Goal: Task Accomplishment & Management: Manage account settings

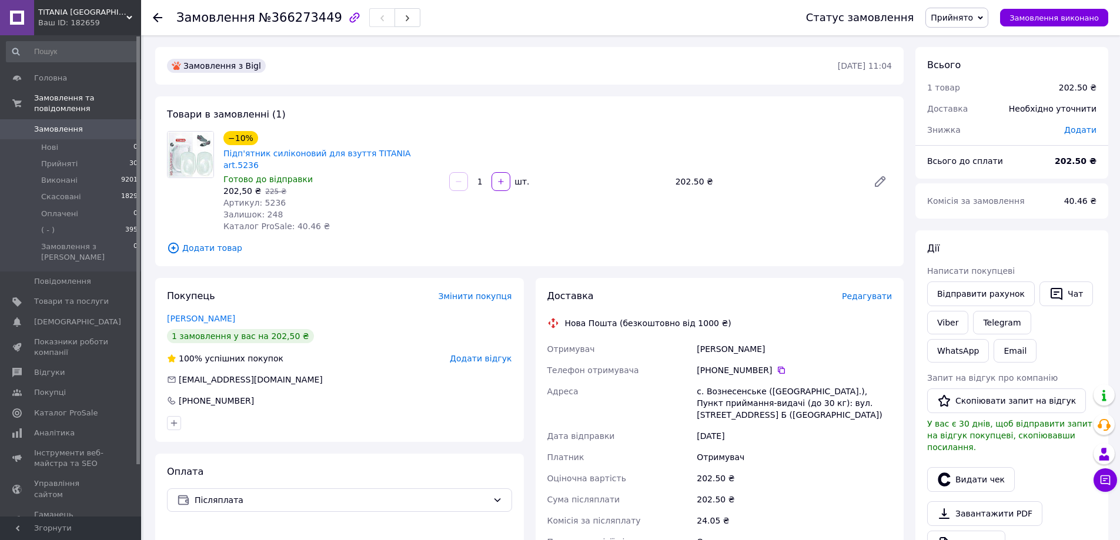
click at [870, 292] on span "Редагувати" at bounding box center [867, 296] width 50 height 9
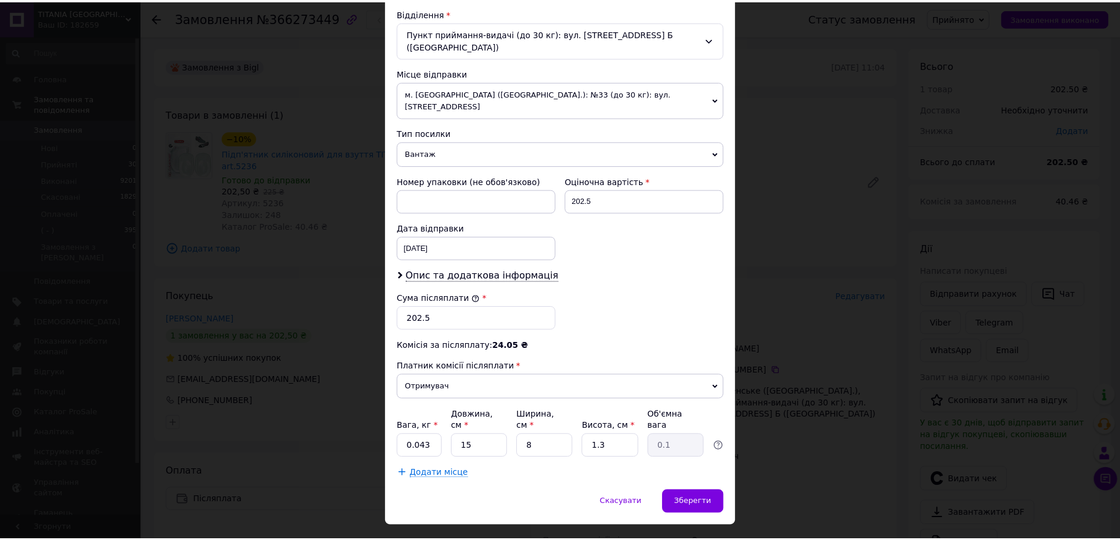
scroll to position [370, 0]
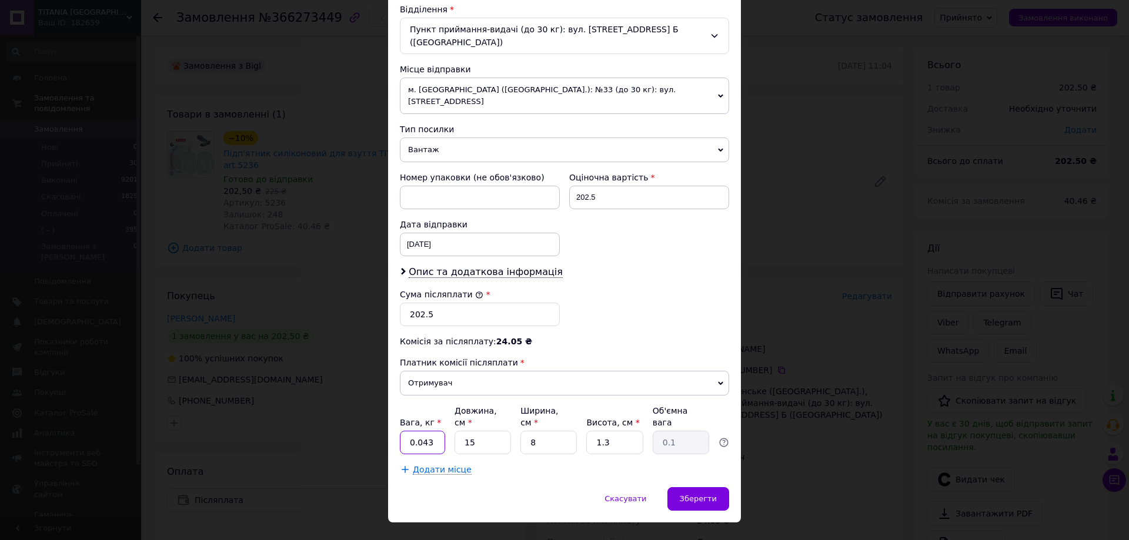
drag, startPoint x: 430, startPoint y: 422, endPoint x: 417, endPoint y: 429, distance: 14.5
click at [417, 431] on input "0.043" at bounding box center [422, 443] width 45 height 24
type input "0.2"
drag, startPoint x: 602, startPoint y: 418, endPoint x: 576, endPoint y: 420, distance: 26.5
click at [576, 420] on div "Вага, кг * 0.2 Довжина, см * 15 Ширина, см * 8 Висота, см * 1.3 Об'ємна вага 0.1" at bounding box center [564, 429] width 329 height 49
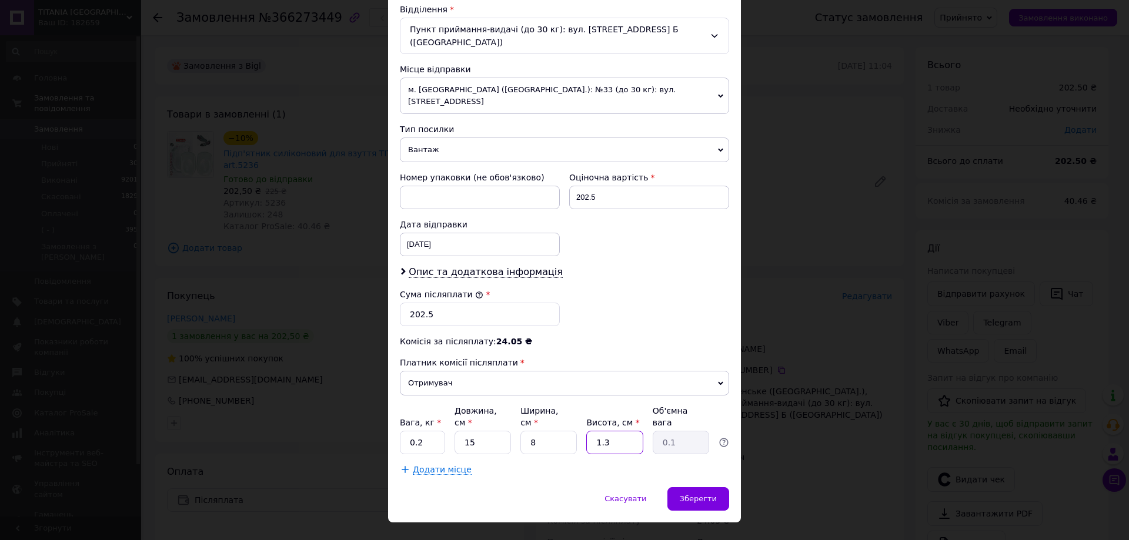
type input "3"
type input "4"
type input "0.12"
type input "4"
click at [678, 487] on div "Зберегти" at bounding box center [698, 499] width 62 height 24
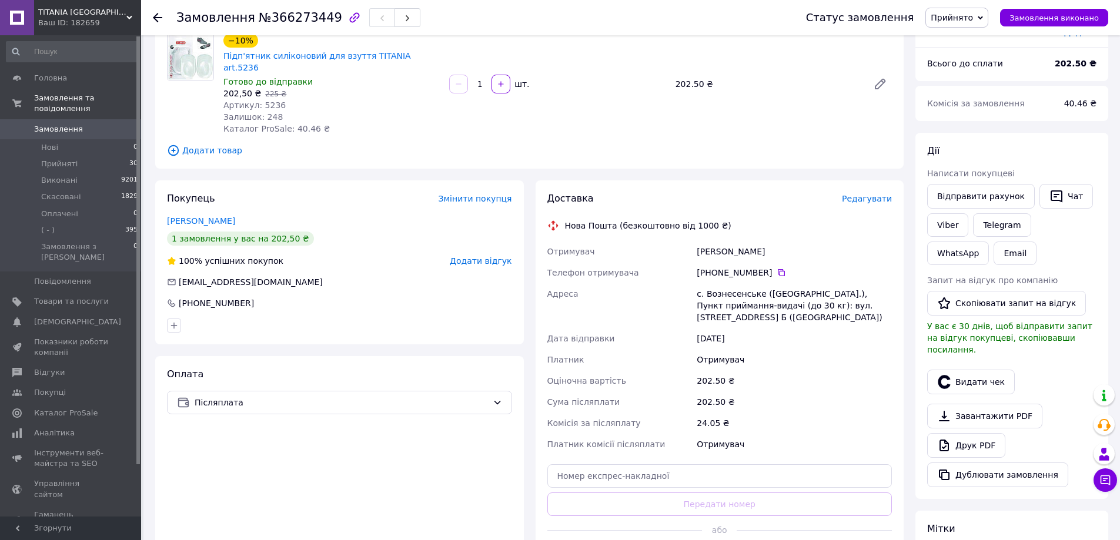
scroll to position [176, 0]
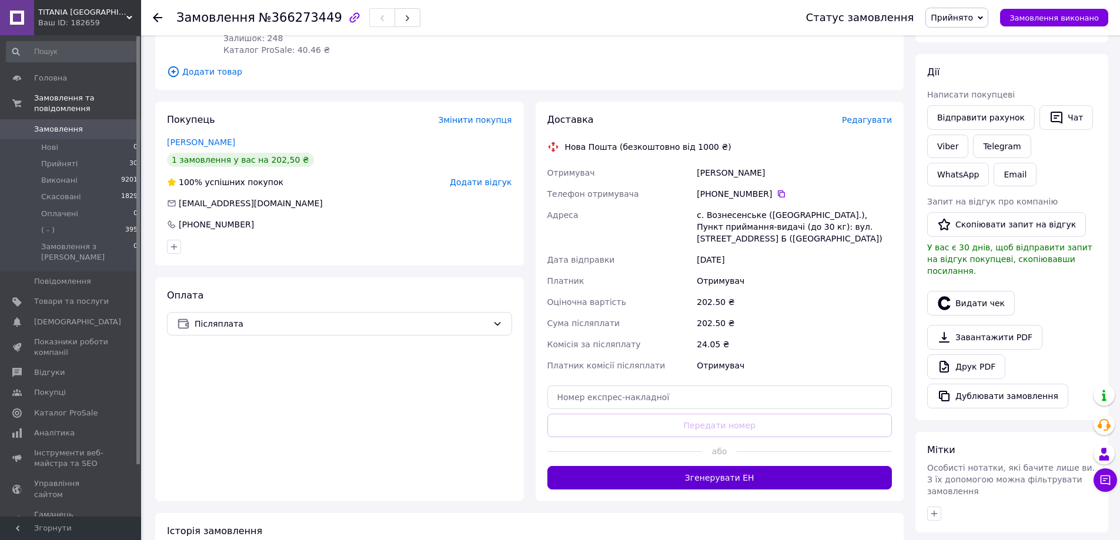
click at [774, 467] on button "Згенерувати ЕН" at bounding box center [719, 478] width 345 height 24
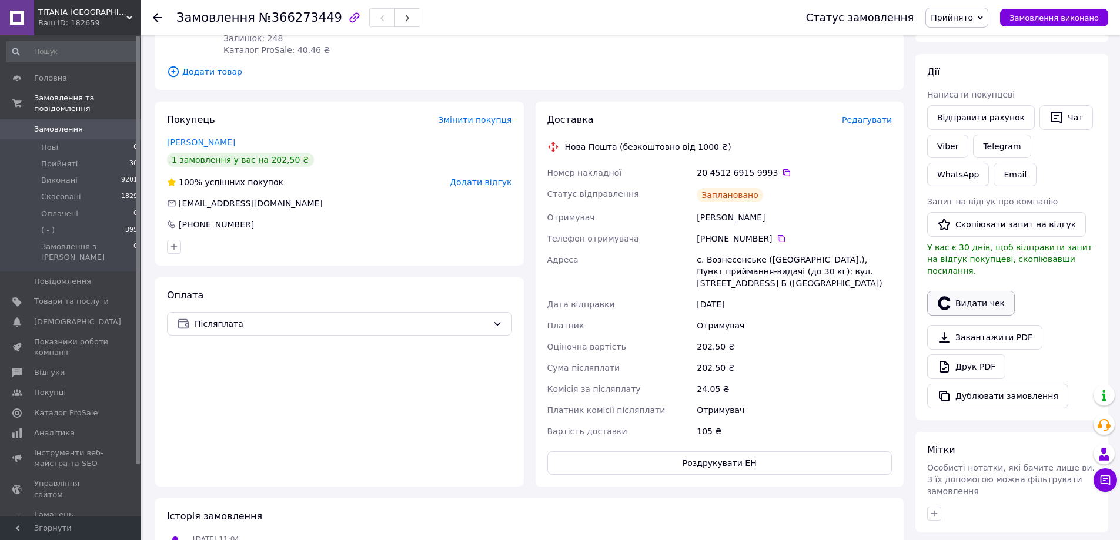
click at [952, 291] on button "Видати чек" at bounding box center [971, 303] width 88 height 25
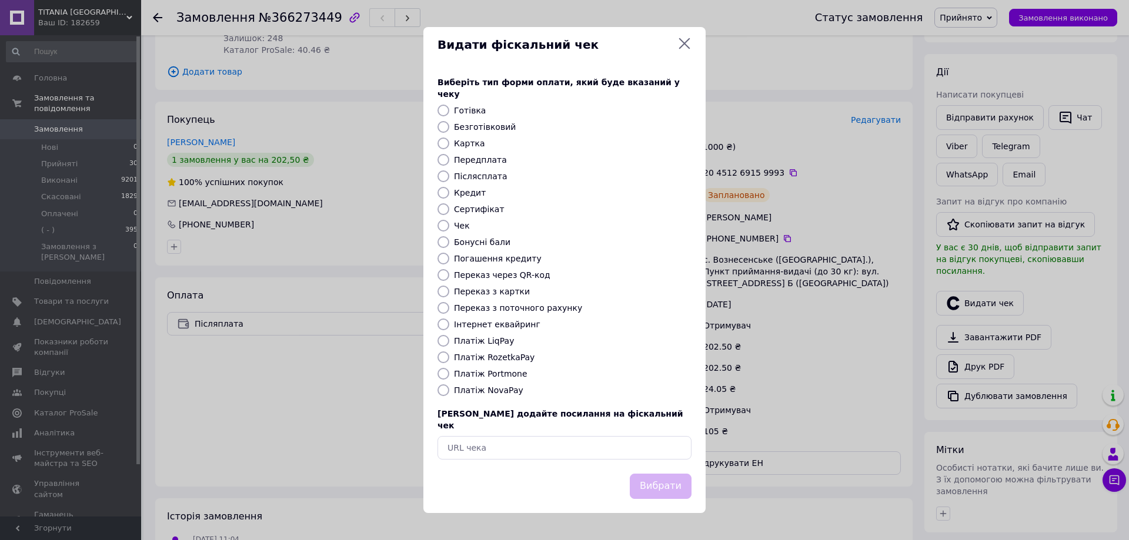
click at [505, 390] on label "Платіж NovaPay" at bounding box center [488, 390] width 69 height 9
click at [449, 390] on input "Платіж NovaPay" at bounding box center [443, 391] width 12 height 12
radio input "true"
click at [652, 474] on button "Вибрати" at bounding box center [661, 486] width 62 height 25
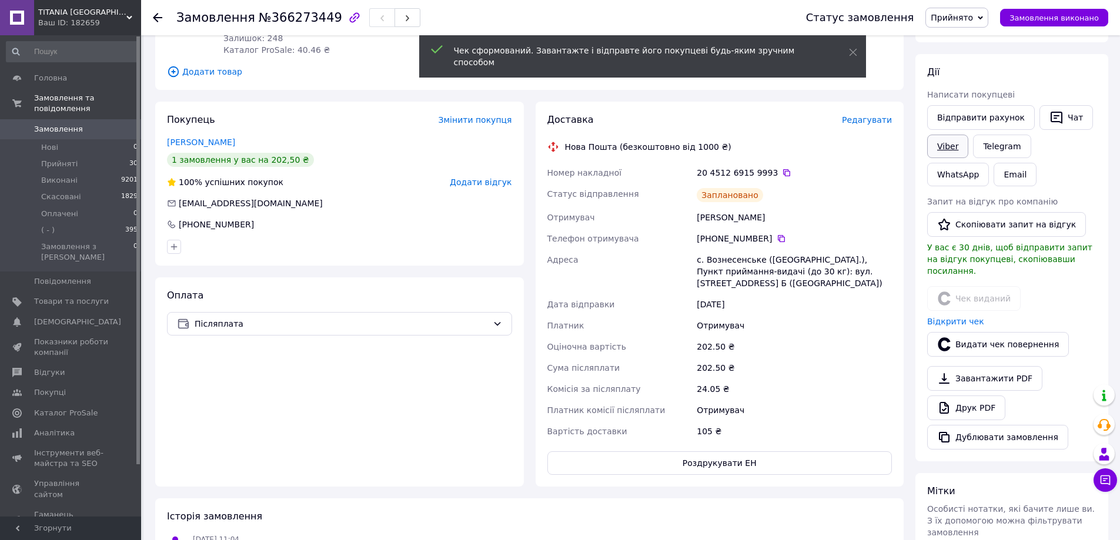
click at [945, 142] on link "Viber" at bounding box center [947, 147] width 41 height 24
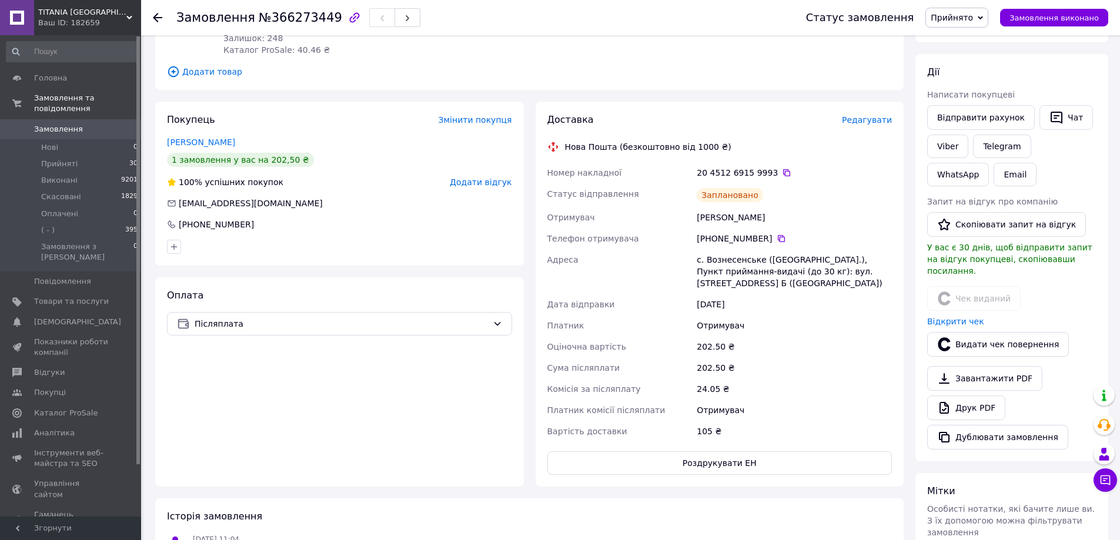
click at [356, 345] on div "Оплата Післяплата" at bounding box center [339, 382] width 369 height 209
click at [782, 168] on icon at bounding box center [786, 172] width 9 height 9
click at [355, 420] on div "Оплата Післяплата" at bounding box center [339, 382] width 369 height 209
drag, startPoint x: 803, startPoint y: 275, endPoint x: 693, endPoint y: 252, distance: 112.2
click at [693, 252] on div "Номер накладної 20 4512 6915 9993   Статус відправлення Заплановано Отримувач Ц…" at bounding box center [720, 302] width 350 height 280
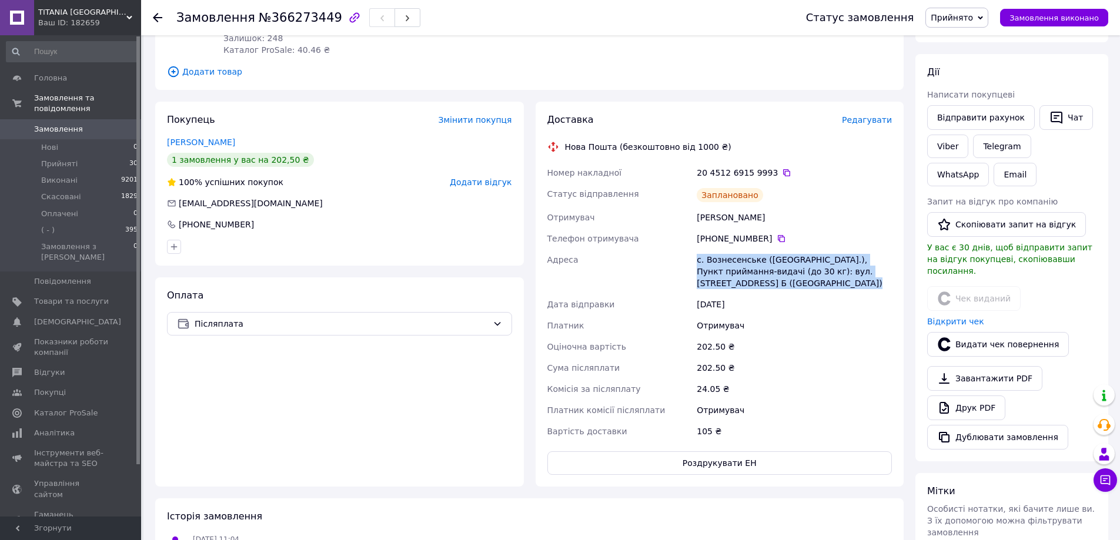
copy div "Адреса с. Вознесенське (Черкаська обл.), Пункт приймання-видачі (до 30 кг): вул…"
click at [472, 391] on div "Оплата Післяплата" at bounding box center [339, 382] width 369 height 209
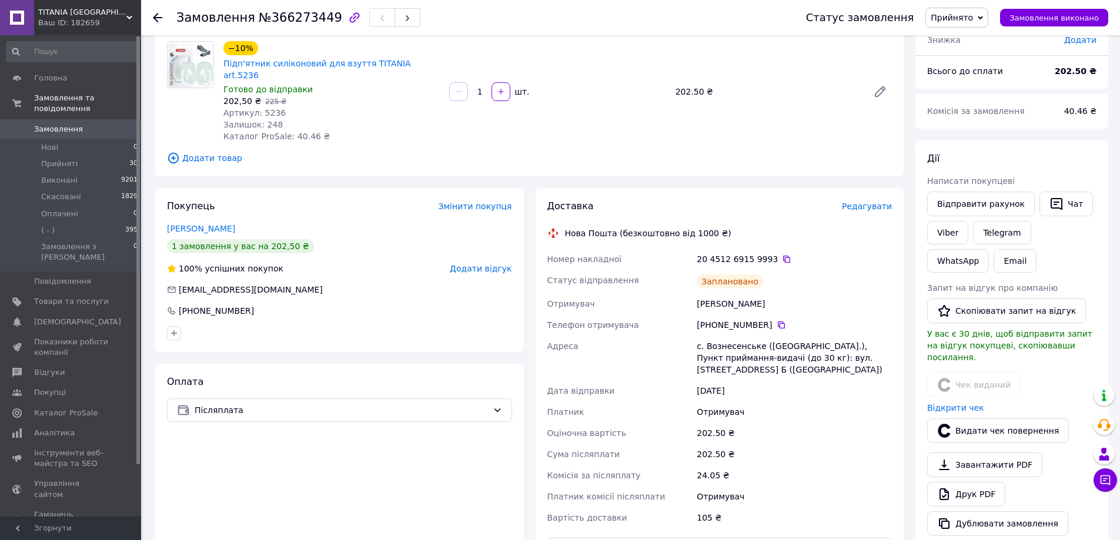
scroll to position [0, 0]
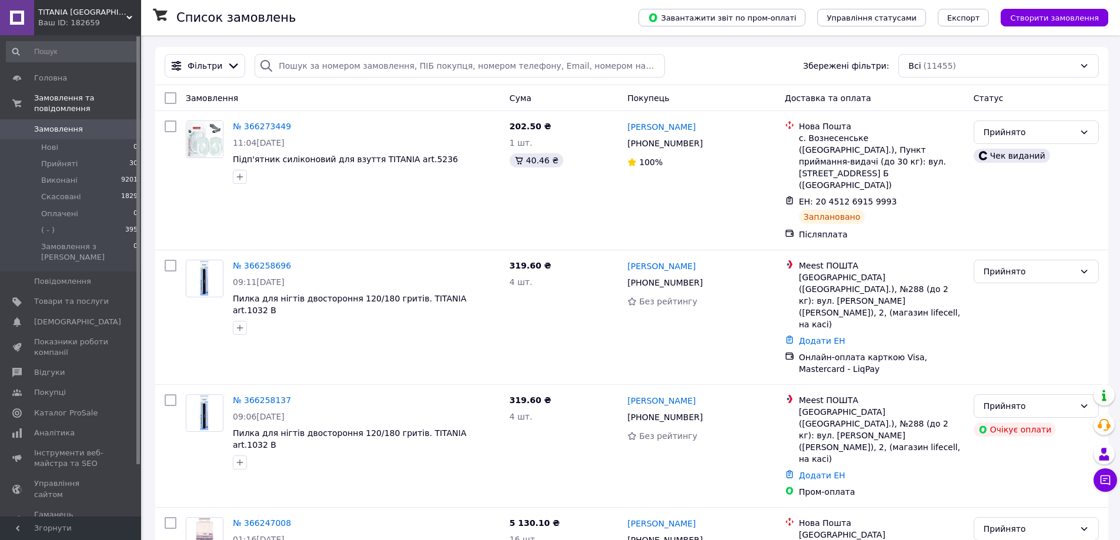
drag, startPoint x: 390, startPoint y: 203, endPoint x: 430, endPoint y: 563, distance: 362.6
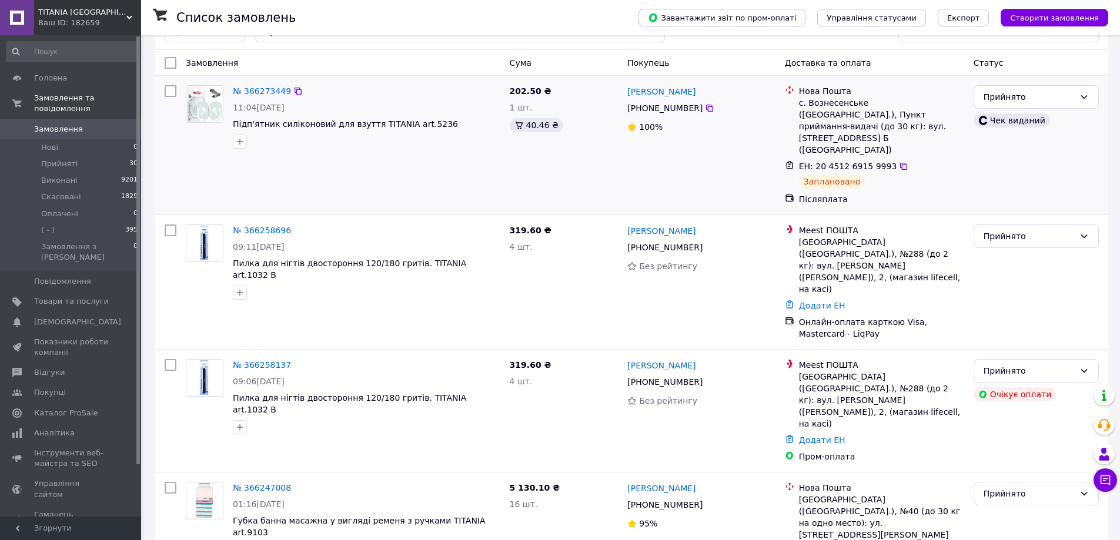
click at [451, 178] on div "№ 366273449 11:04, 12.10.2025 Підп'ятник силіконовий для взуття TITANIA art.5236" at bounding box center [343, 145] width 324 height 129
